Goal: Find specific page/section: Find specific page/section

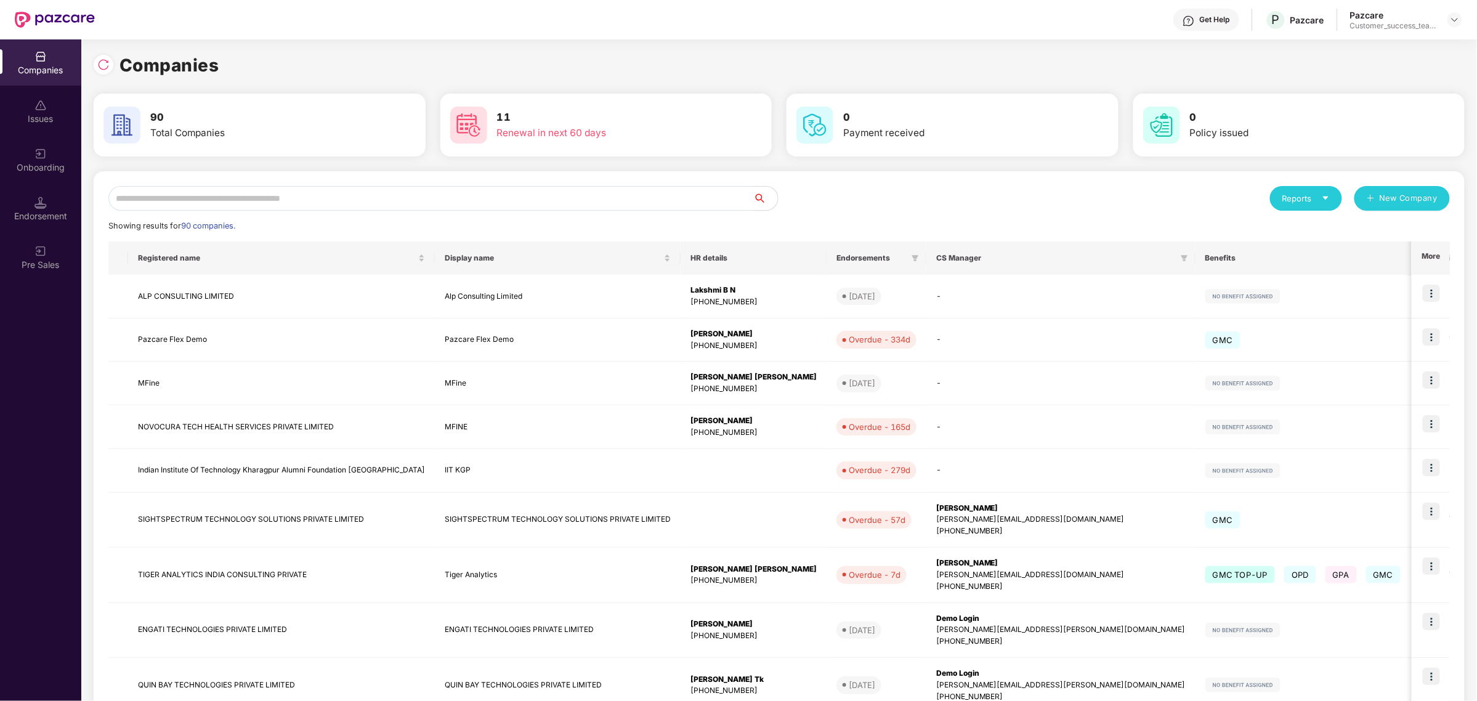
click at [399, 196] on input "text" at bounding box center [430, 198] width 645 height 25
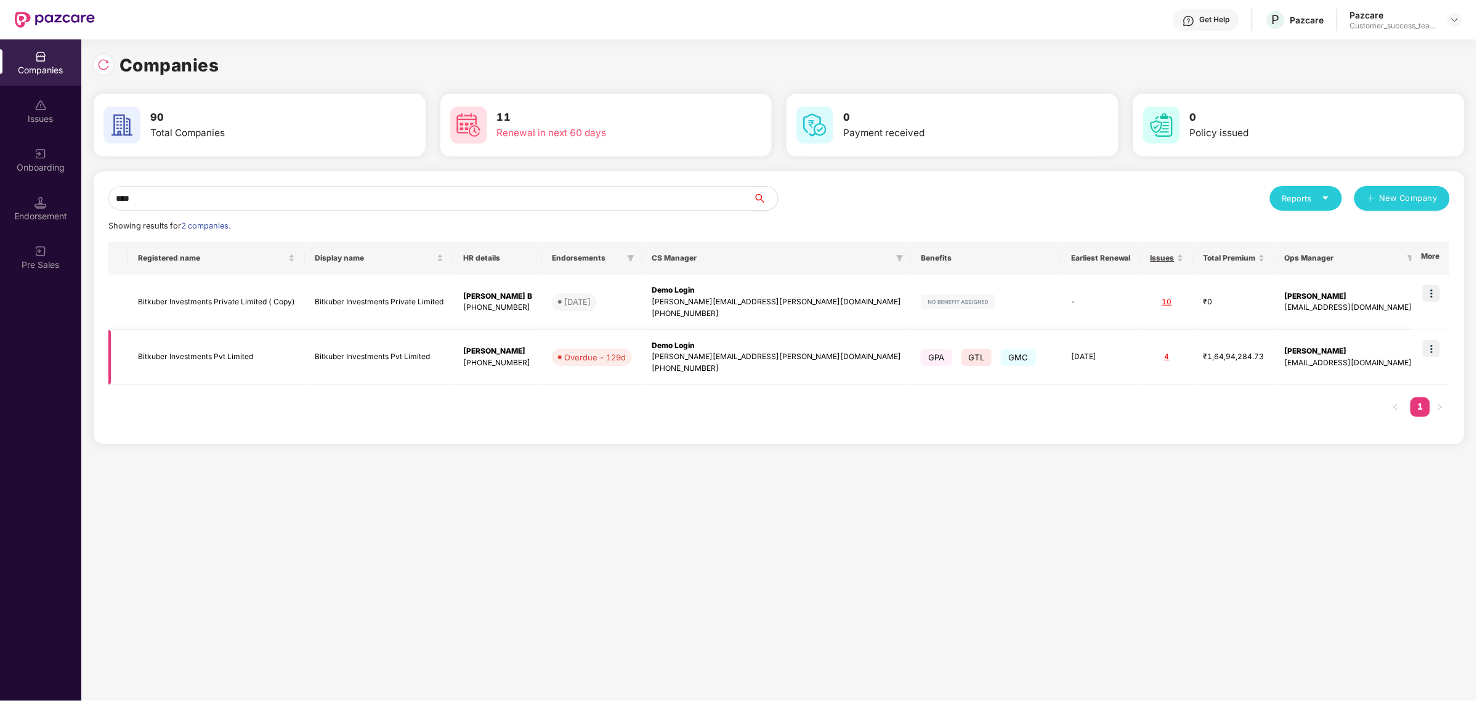
type input "****"
click at [1428, 346] on img at bounding box center [1431, 348] width 17 height 17
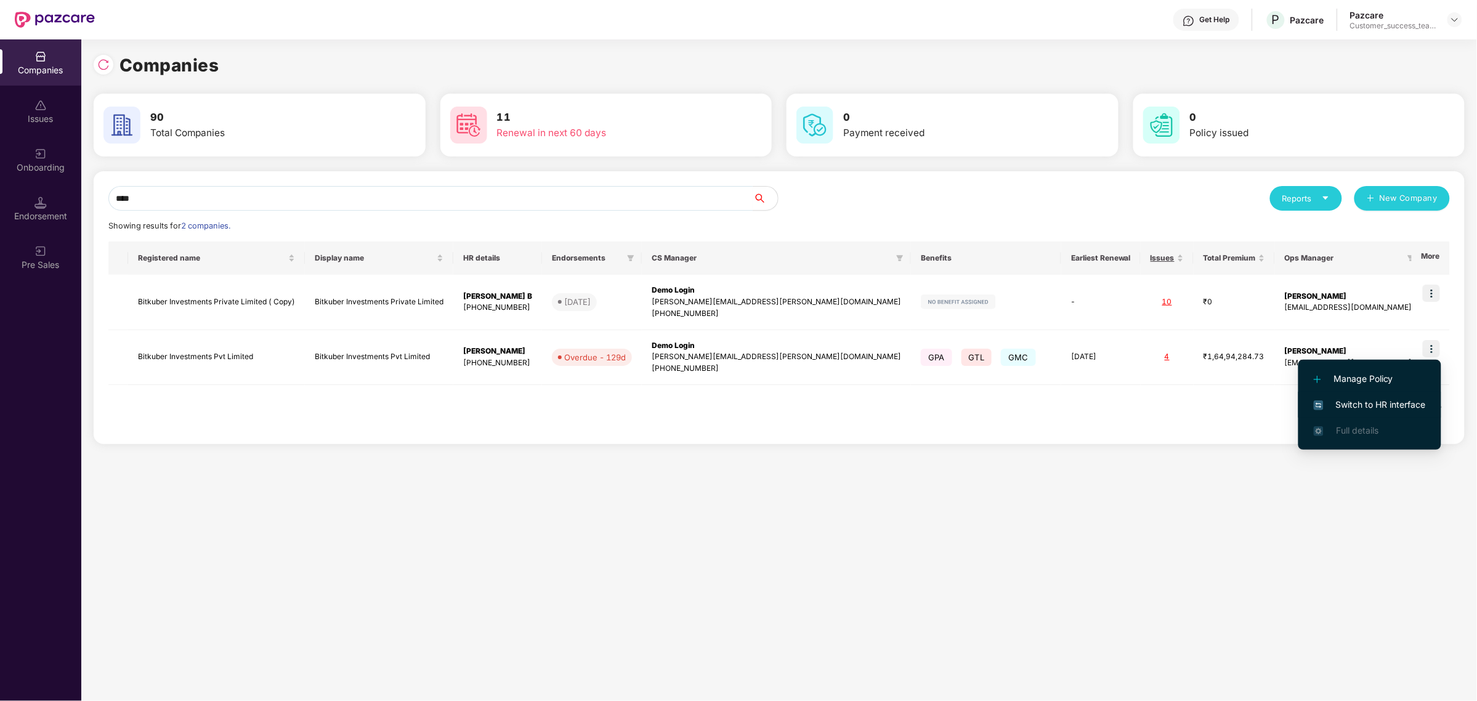
click at [1352, 411] on li "Switch to HR interface" at bounding box center [1370, 405] width 143 height 26
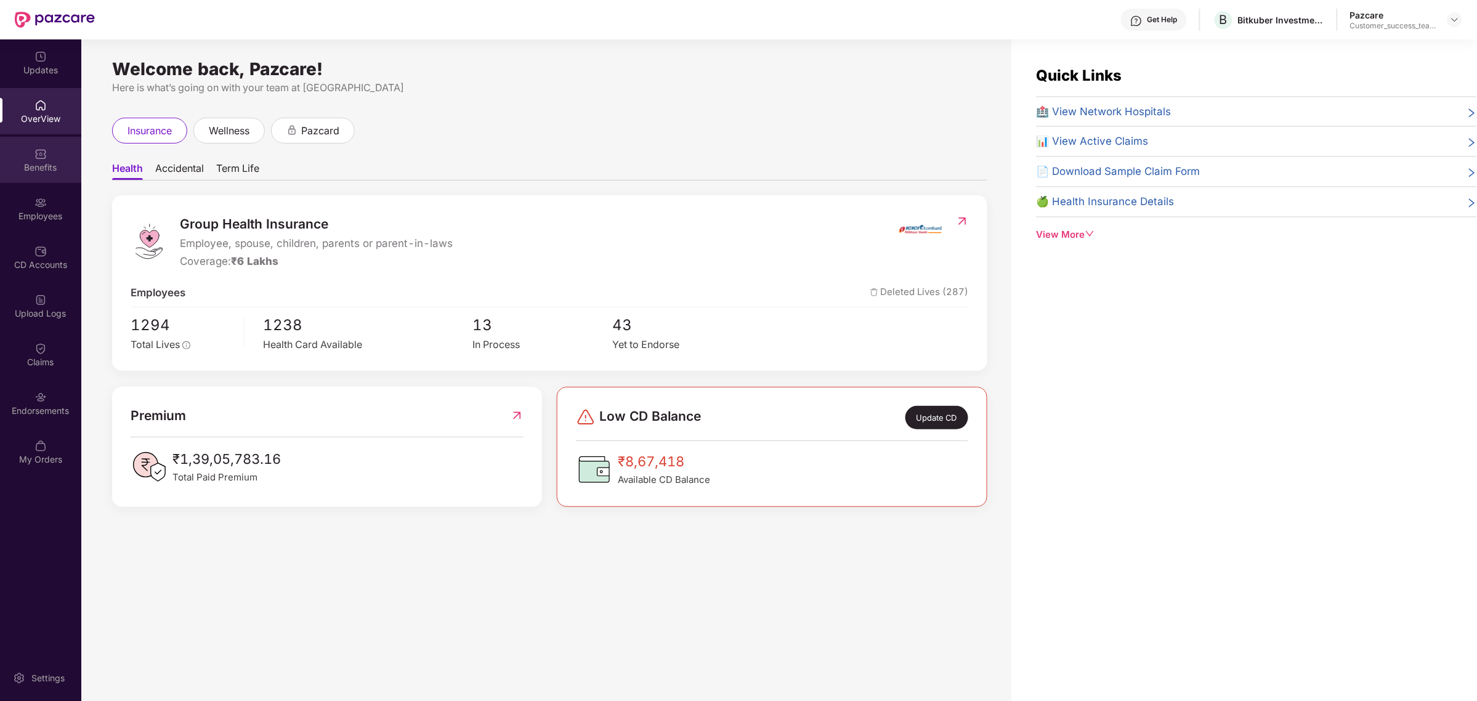
click at [41, 167] on div "Benefits" at bounding box center [40, 167] width 81 height 12
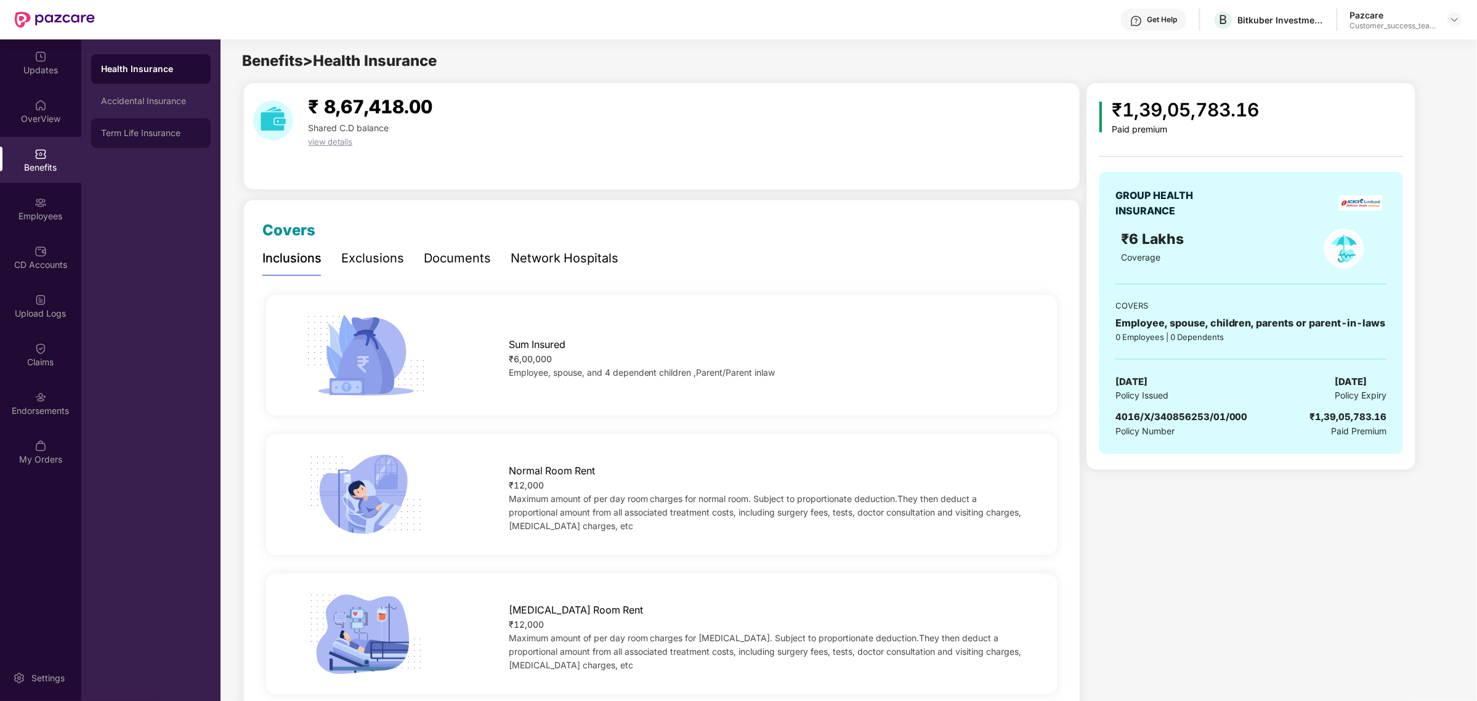
click at [136, 131] on div "Term Life Insurance" at bounding box center [151, 133] width 100 height 10
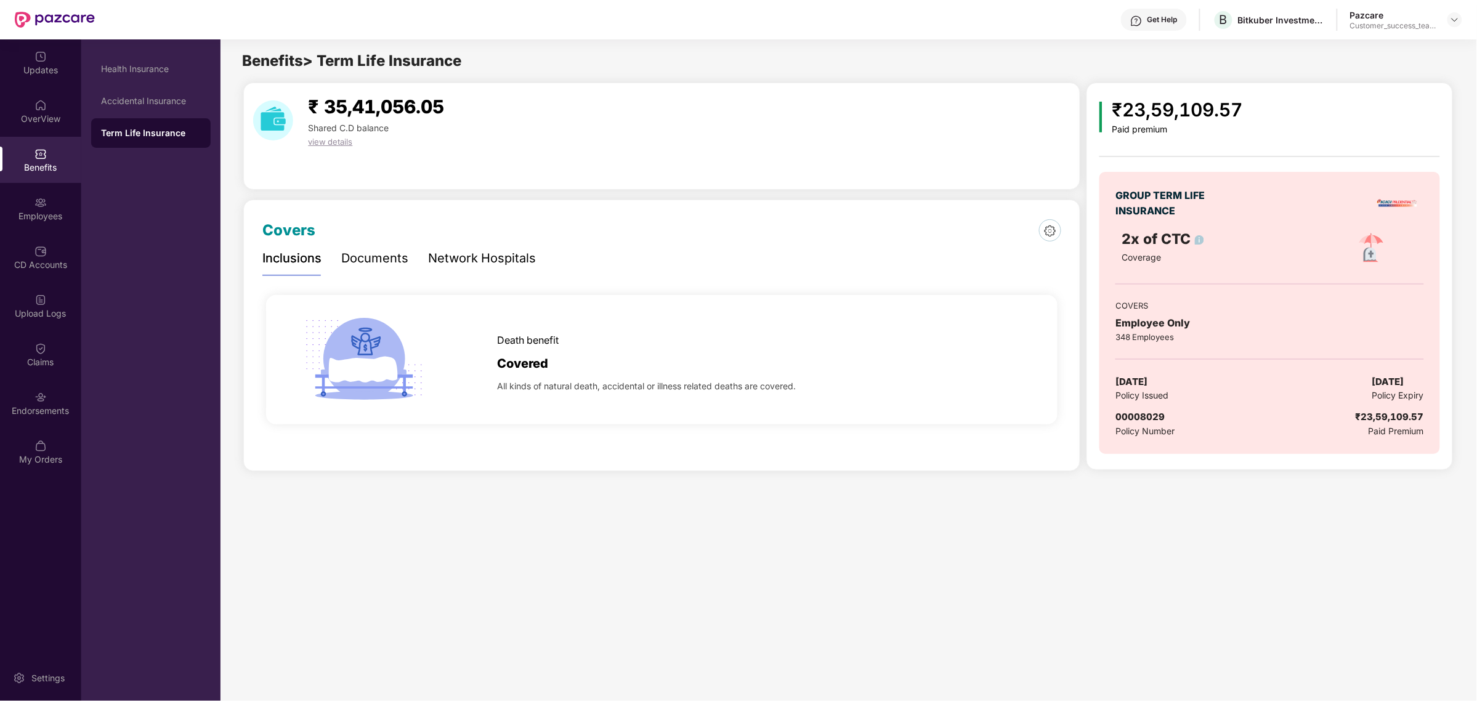
click at [400, 259] on div "Documents" at bounding box center [374, 258] width 67 height 19
